Goal: Find specific fact: Find specific fact

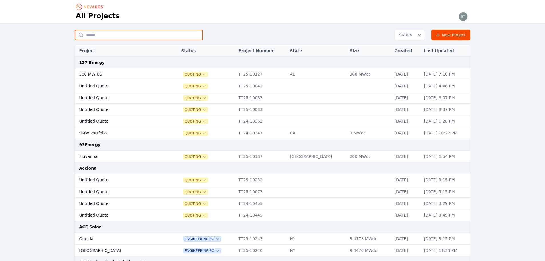
click at [110, 31] on input "text" at bounding box center [139, 35] width 128 height 10
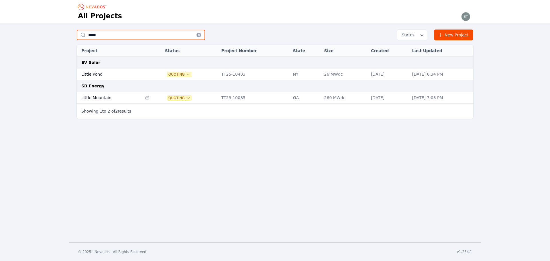
type input "*****"
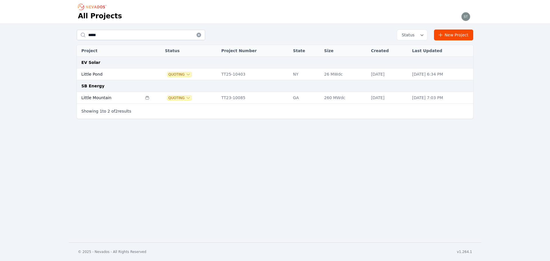
click at [117, 50] on th "Project" at bounding box center [109, 51] width 65 height 12
click at [97, 73] on td "Little Pond" at bounding box center [109, 74] width 65 height 12
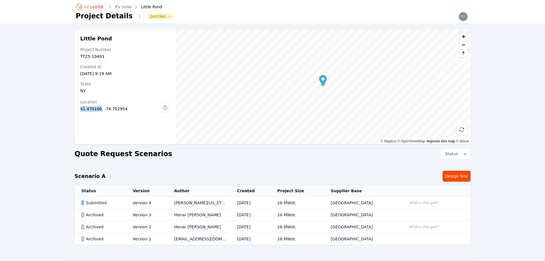
drag, startPoint x: 98, startPoint y: 108, endPoint x: 75, endPoint y: 109, distance: 23.2
click at [75, 109] on div "Little Pond Project Number TT25-10403 Created At [DATE] 9:19 AM State [US_STATE…" at bounding box center [125, 86] width 101 height 115
copy div "41.470166"
drag, startPoint x: 123, startPoint y: 108, endPoint x: 101, endPoint y: 111, distance: 22.8
click at [101, 111] on div "41.470166, -74.702954" at bounding box center [120, 109] width 80 height 6
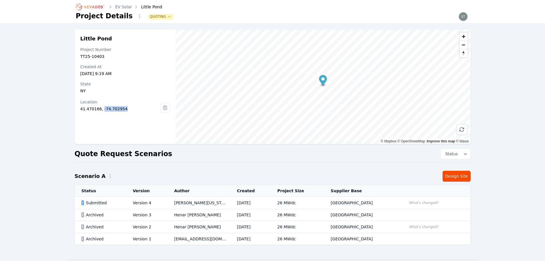
copy div "-74.702954"
click at [137, 204] on td "Version 4" at bounding box center [147, 203] width 42 height 12
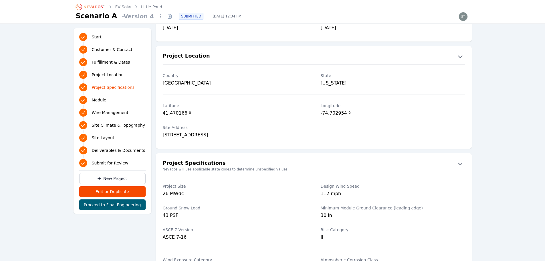
scroll to position [286, 0]
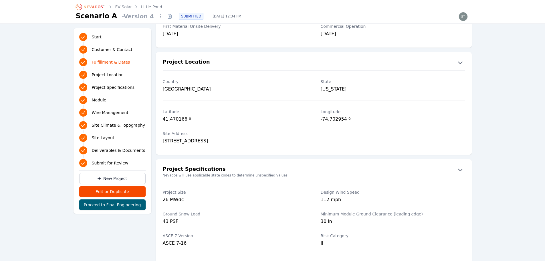
drag, startPoint x: 251, startPoint y: 142, endPoint x: 161, endPoint y: 143, distance: 89.3
click at [161, 143] on div "Site Address [STREET_ADDRESS]" at bounding box center [314, 138] width 316 height 22
copy div "[STREET_ADDRESS]"
